Goal: Task Accomplishment & Management: Manage account settings

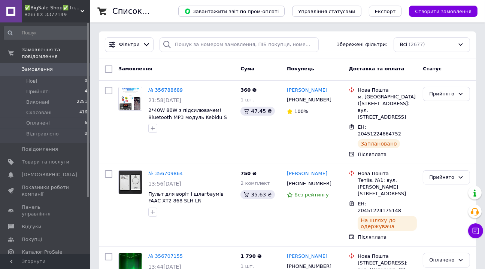
click at [38, 66] on span "Замовлення" at bounding box center [37, 69] width 31 height 7
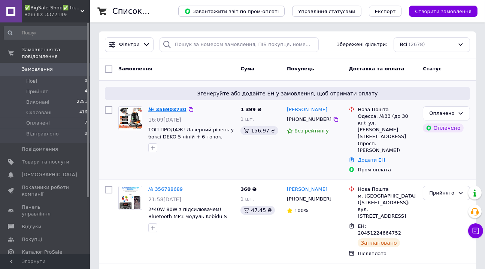
click at [162, 109] on link "№ 356903730" at bounding box center [167, 110] width 38 height 6
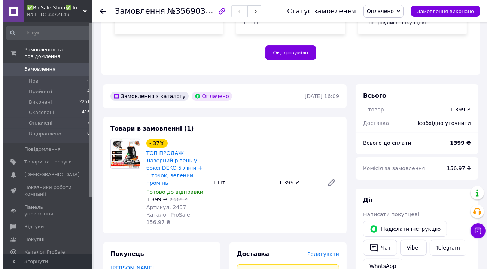
scroll to position [238, 0]
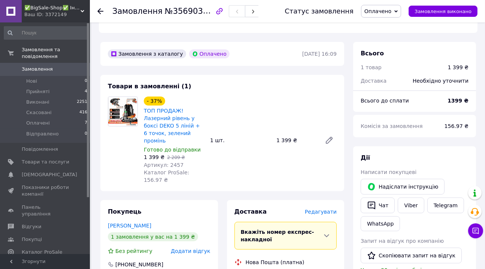
click at [326, 209] on span "Редагувати" at bounding box center [321, 212] width 32 height 6
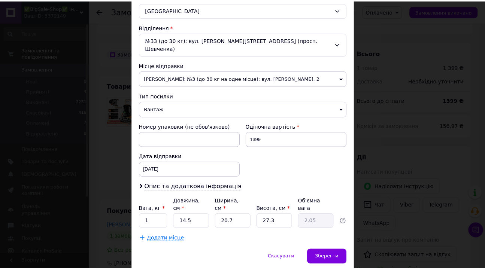
scroll to position [223, 0]
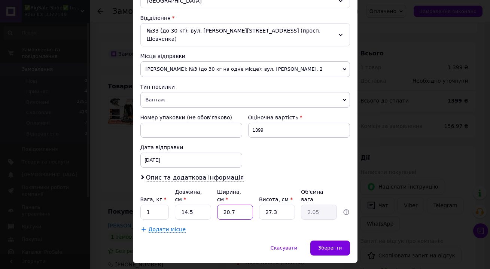
click at [237, 205] on input "20.7" at bounding box center [235, 212] width 36 height 15
type input "1"
type input "0.1"
type input "18"
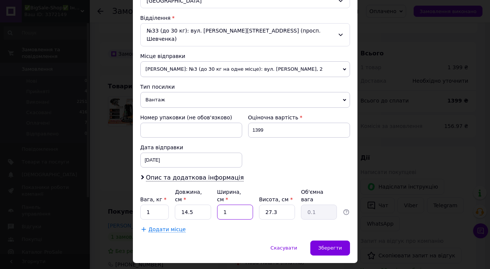
type input "1.78"
type input "18"
click at [326, 245] on span "Зберегти" at bounding box center [330, 248] width 24 height 6
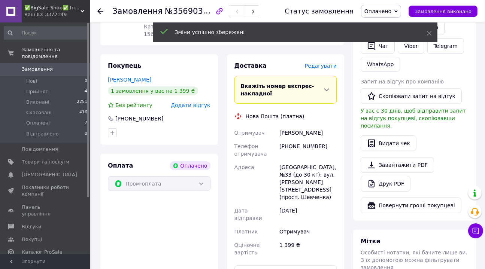
scroll to position [408, 0]
